Goal: Task Accomplishment & Management: Complete application form

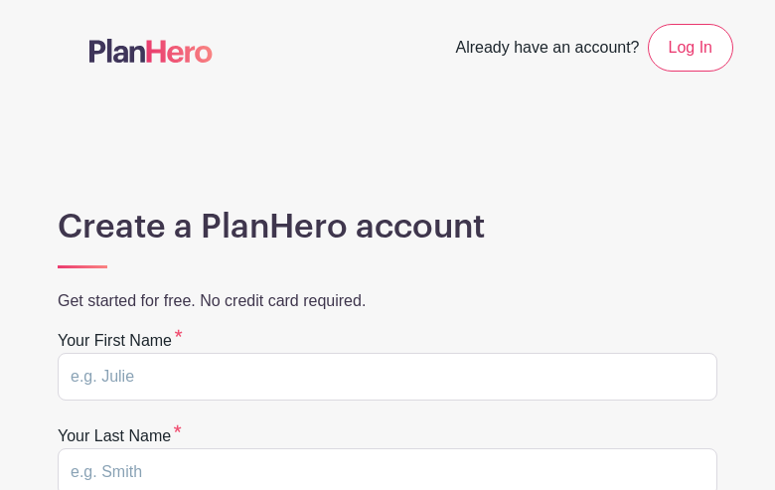
type input "MqyFjuAmwDnapJ"
type input "PYMvgzJvRC"
type input "cwebbert@comcast.net"
